Goal: Use online tool/utility: Utilize a website feature to perform a specific function

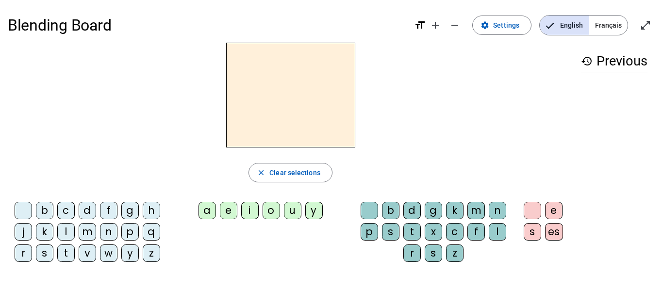
click at [214, 210] on div "a" at bounding box center [207, 210] width 17 height 17
click at [251, 213] on div "i" at bounding box center [249, 210] width 17 height 17
click at [209, 205] on div "a" at bounding box center [207, 210] width 17 height 17
click at [505, 237] on div "l" at bounding box center [497, 231] width 17 height 17
click at [504, 238] on div "l" at bounding box center [497, 231] width 17 height 17
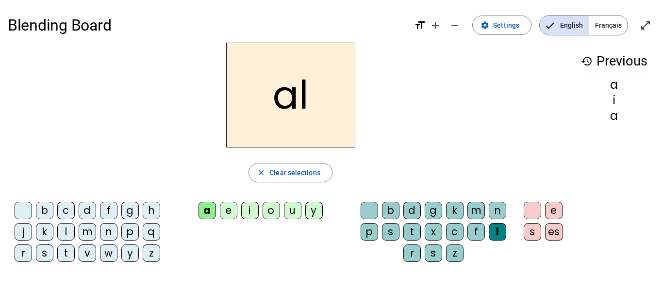
click at [557, 208] on div "e" at bounding box center [553, 210] width 17 height 17
click at [372, 235] on div "p" at bounding box center [369, 231] width 17 height 17
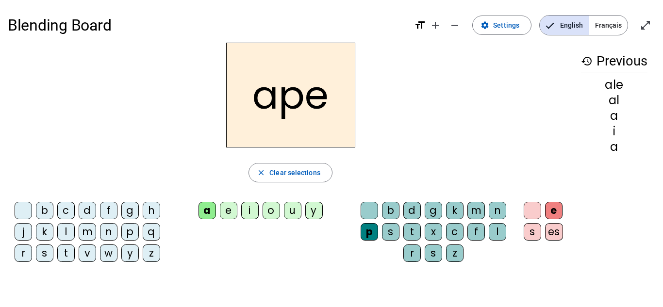
click at [613, 33] on span "Français" at bounding box center [609, 25] width 38 height 19
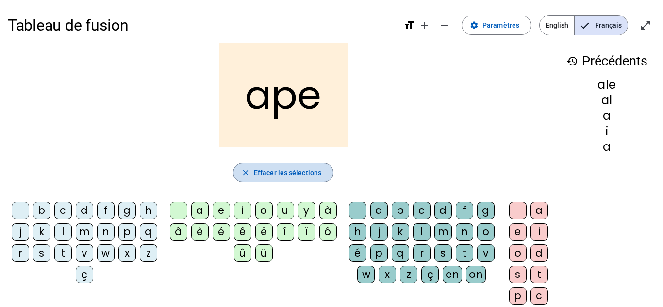
click at [299, 179] on span "button" at bounding box center [284, 172] width 100 height 23
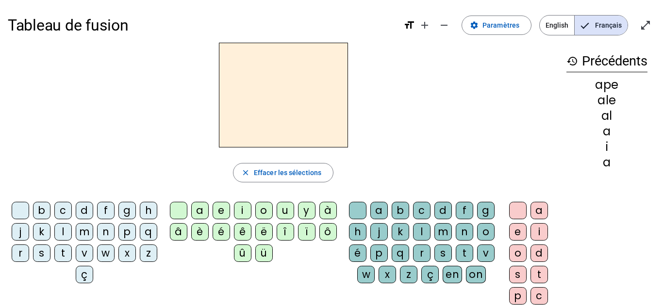
click at [552, 26] on span "English" at bounding box center [557, 25] width 34 height 19
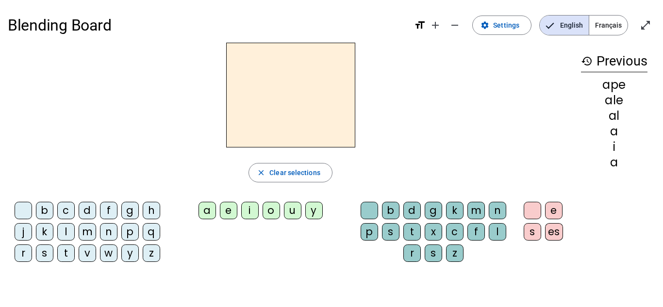
click at [92, 211] on div "d" at bounding box center [87, 210] width 17 height 17
click at [199, 210] on div "a" at bounding box center [207, 210] width 17 height 17
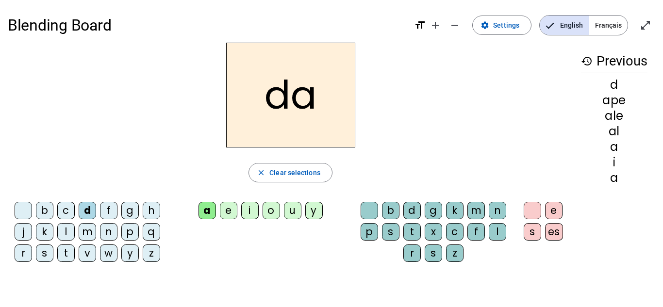
click at [405, 257] on div "r" at bounding box center [412, 253] width 17 height 17
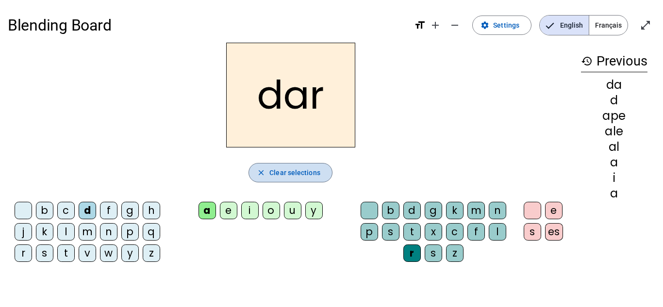
click at [280, 167] on span "Clear selections" at bounding box center [295, 173] width 51 height 12
